Goal: Transaction & Acquisition: Purchase product/service

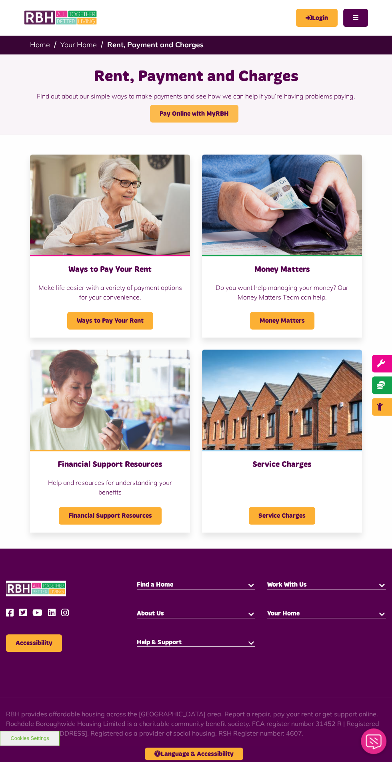
click at [212, 111] on link "Pay Online with MyRBH" at bounding box center [194, 114] width 88 height 18
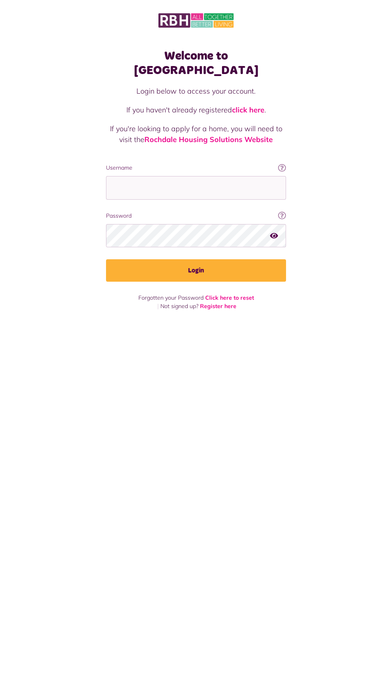
click at [208, 164] on label "Username" at bounding box center [196, 168] width 180 height 8
click at [208, 176] on input "Username" at bounding box center [196, 188] width 180 height 24
type input "**********"
click at [106, 259] on button "Login" at bounding box center [196, 270] width 180 height 22
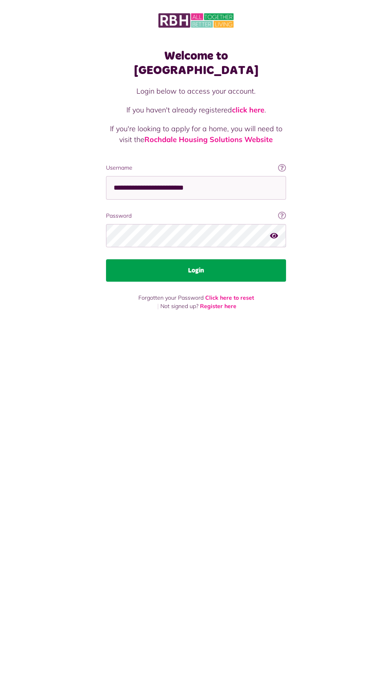
click at [235, 259] on button "Login" at bounding box center [196, 270] width 180 height 22
